Goal: Task Accomplishment & Management: Complete application form

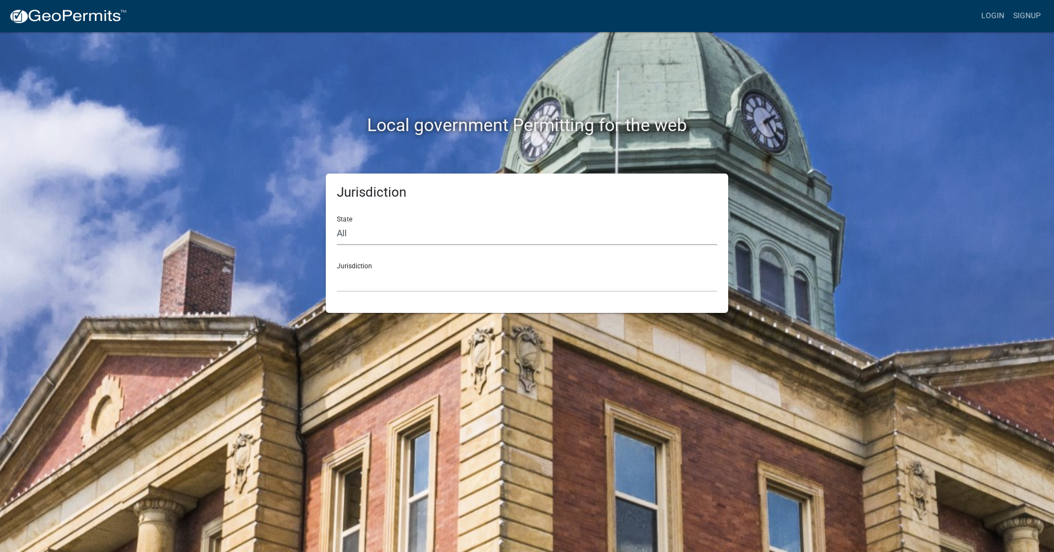
click at [410, 233] on select "All [US_STATE] [US_STATE] [US_STATE] [US_STATE] [US_STATE] [US_STATE] [US_STATE…" at bounding box center [527, 234] width 380 height 23
select select "[US_STATE]"
click at [337, 223] on select "All [US_STATE] [US_STATE] [US_STATE] [US_STATE] [US_STATE] [US_STATE] [US_STATE…" at bounding box center [527, 234] width 380 height 23
click at [393, 276] on select "City of [GEOGRAPHIC_DATA], [US_STATE] City of [GEOGRAPHIC_DATA], [US_STATE] Cit…" at bounding box center [527, 281] width 380 height 23
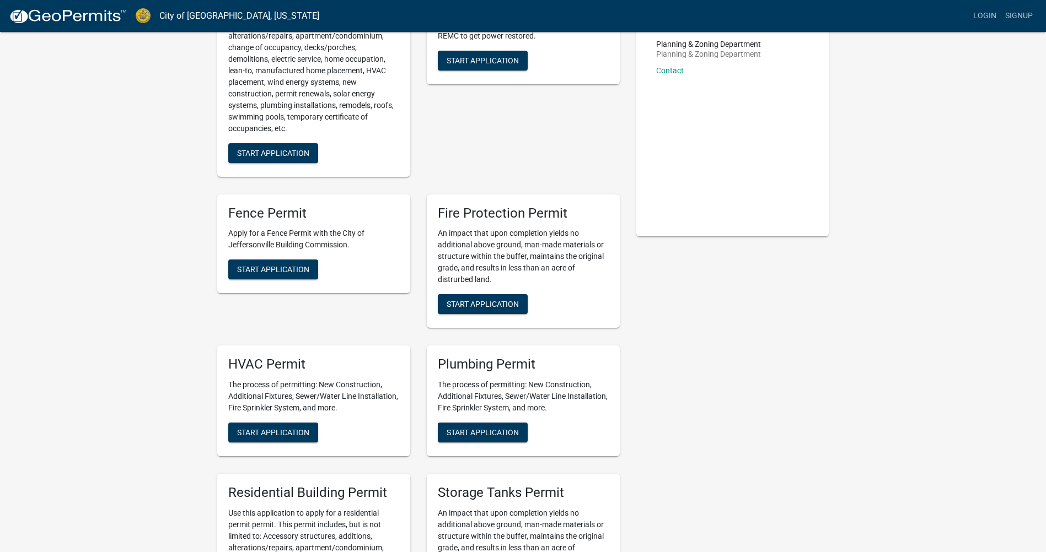
scroll to position [165, 0]
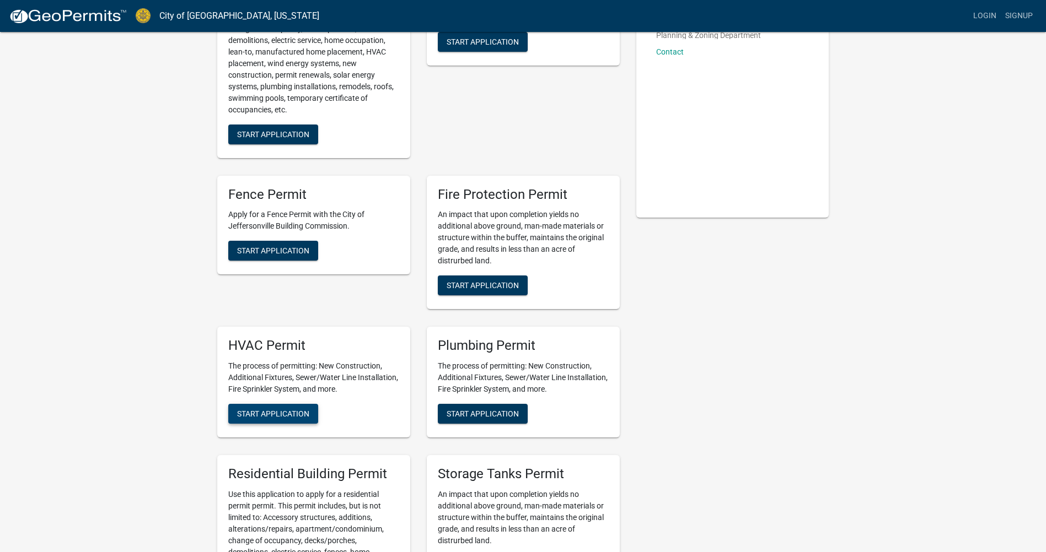
click at [269, 414] on span "Start Application" at bounding box center [273, 414] width 72 height 9
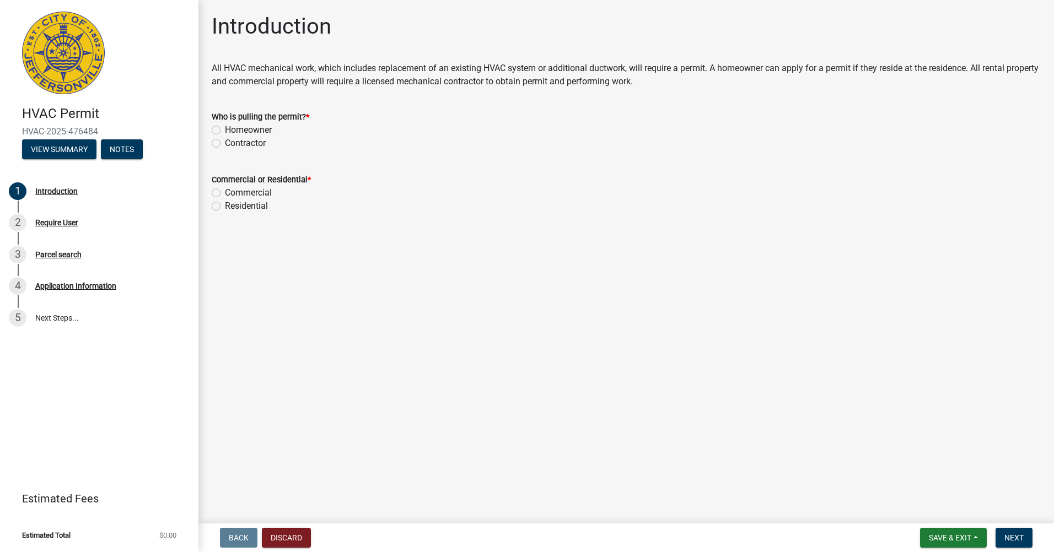
click at [225, 147] on label "Contractor" at bounding box center [245, 143] width 41 height 13
click at [225, 144] on input "Contractor" at bounding box center [228, 140] width 7 height 7
radio input "true"
click at [225, 192] on label "Commercial" at bounding box center [248, 192] width 47 height 13
click at [225, 192] on input "Commercial" at bounding box center [228, 189] width 7 height 7
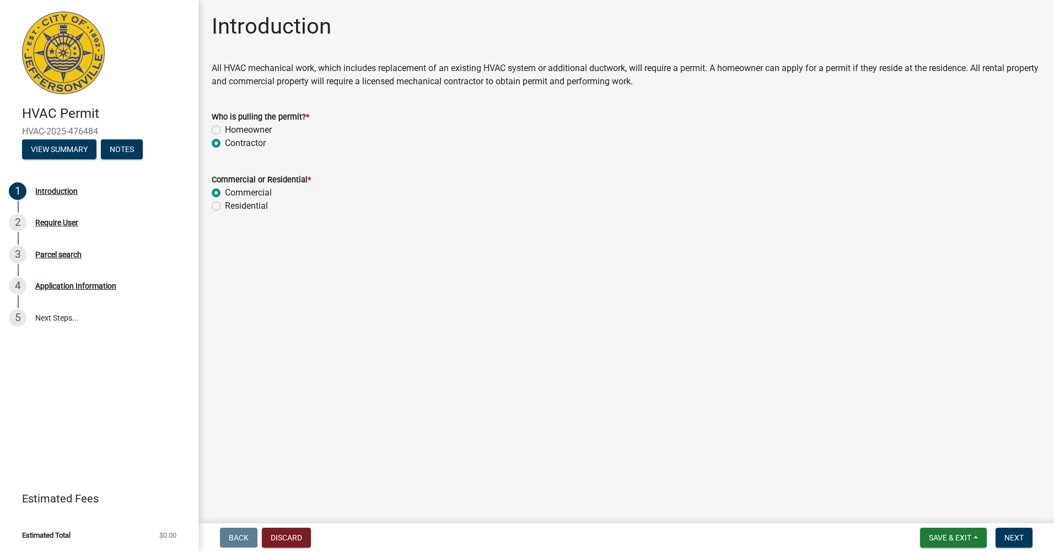
radio input "true"
click at [1012, 541] on span "Next" at bounding box center [1013, 538] width 19 height 9
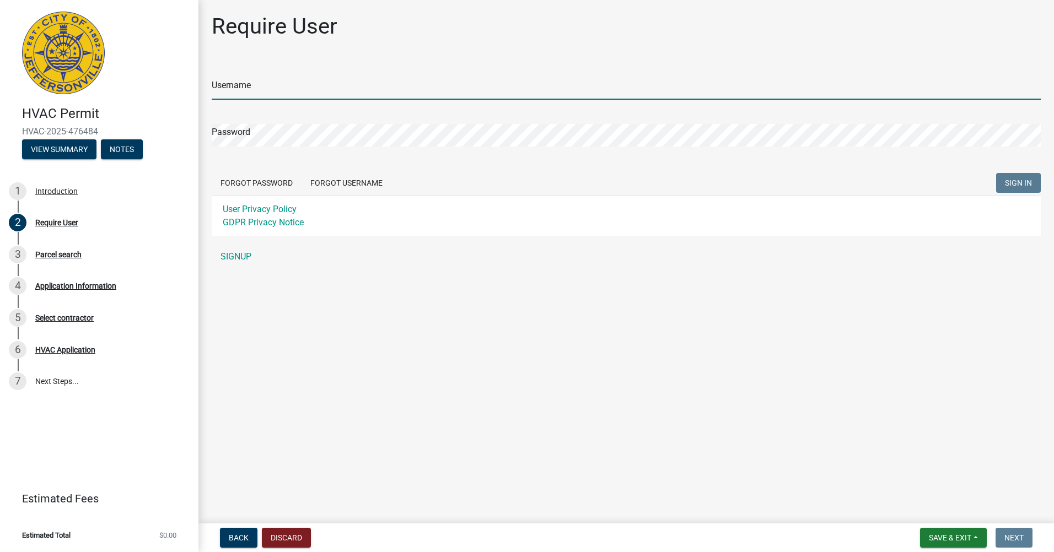
click at [324, 85] on input "Username" at bounding box center [626, 88] width 829 height 23
type input "[EMAIL_ADDRESS][DOMAIN_NAME]"
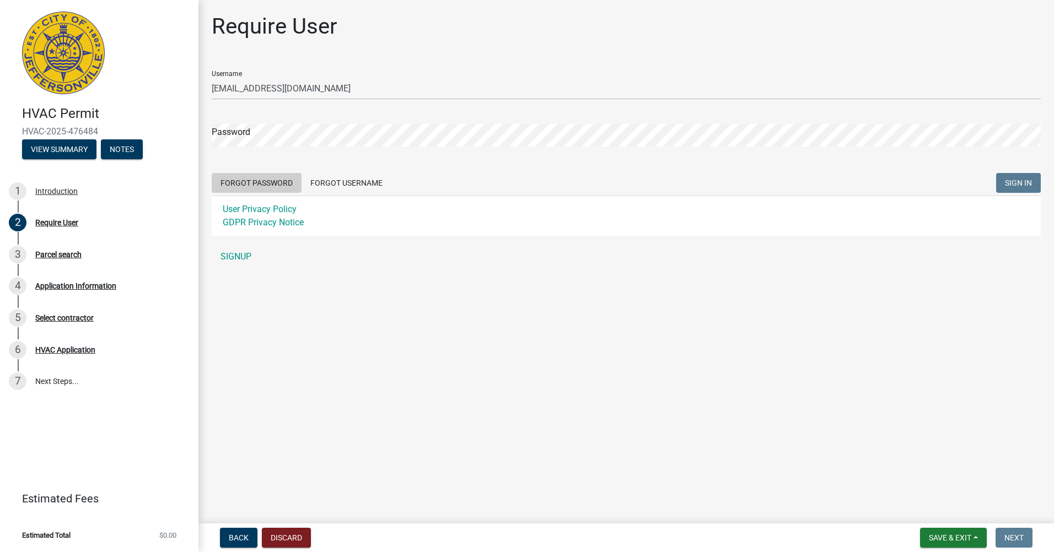
click at [268, 179] on button "Forgot Password" at bounding box center [257, 183] width 90 height 20
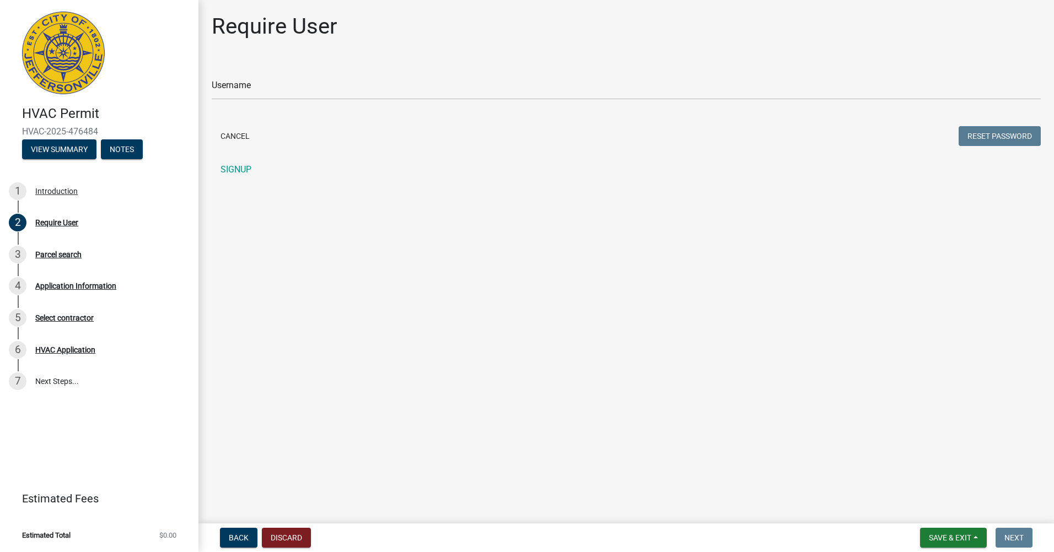
click at [298, 76] on div "Username" at bounding box center [626, 81] width 829 height 38
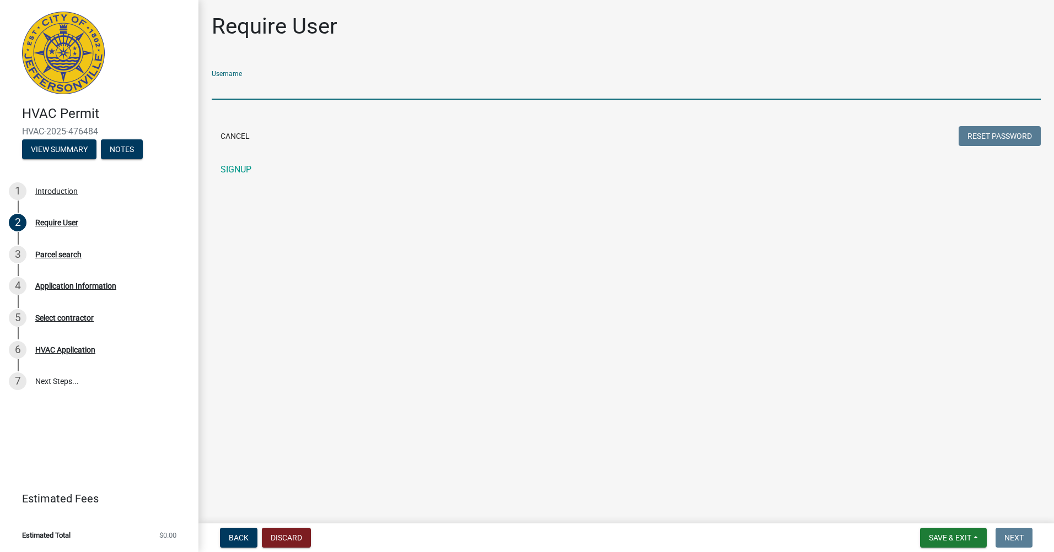
click at [240, 86] on input "Username" at bounding box center [626, 88] width 829 height 23
type input "[EMAIL_ADDRESS][DOMAIN_NAME]"
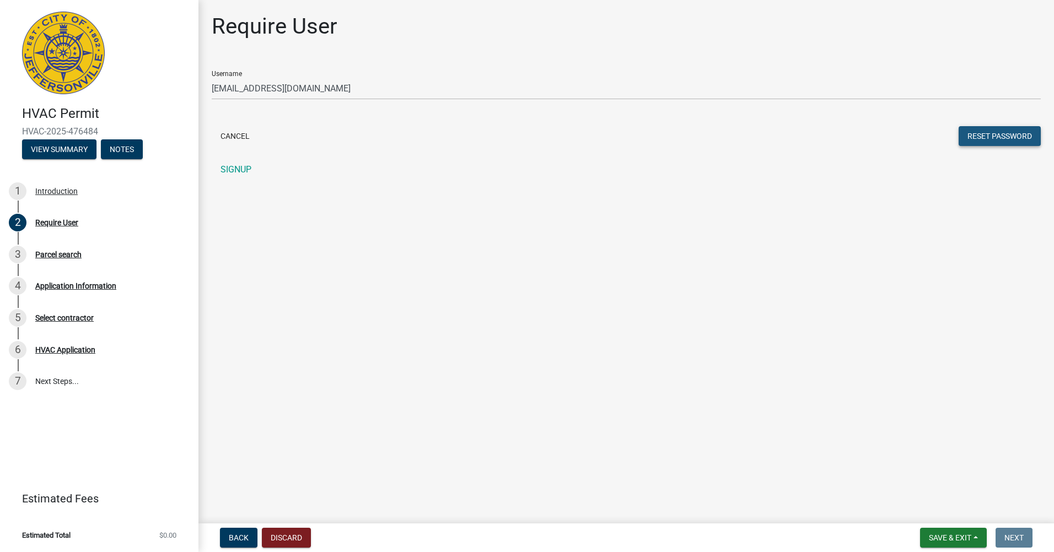
click at [987, 133] on button "Reset Password" at bounding box center [1000, 136] width 82 height 20
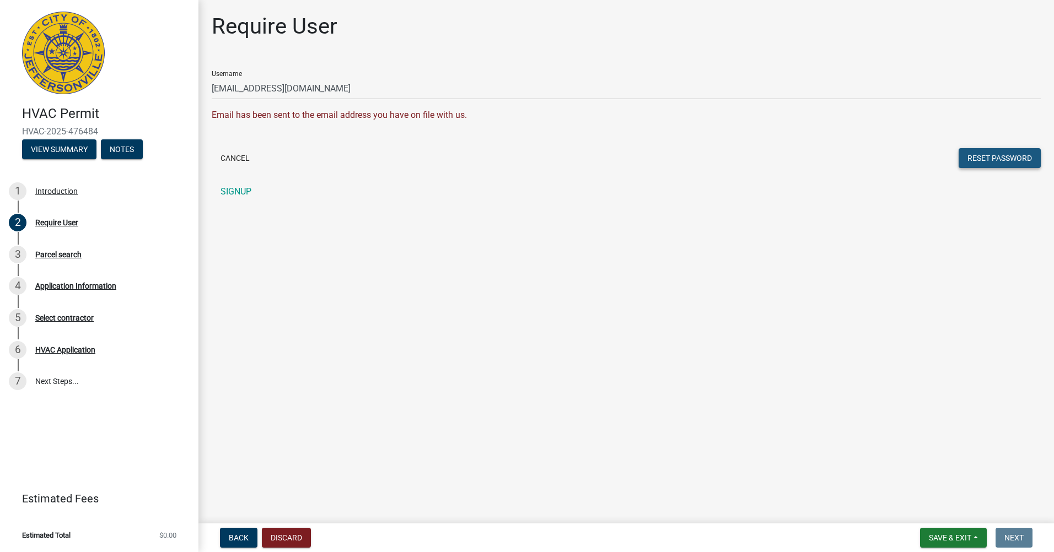
click at [1014, 163] on button "Reset Password" at bounding box center [1000, 158] width 82 height 20
click at [231, 192] on link "SIGNUP" at bounding box center [626, 192] width 829 height 22
